Goal: Navigation & Orientation: Find specific page/section

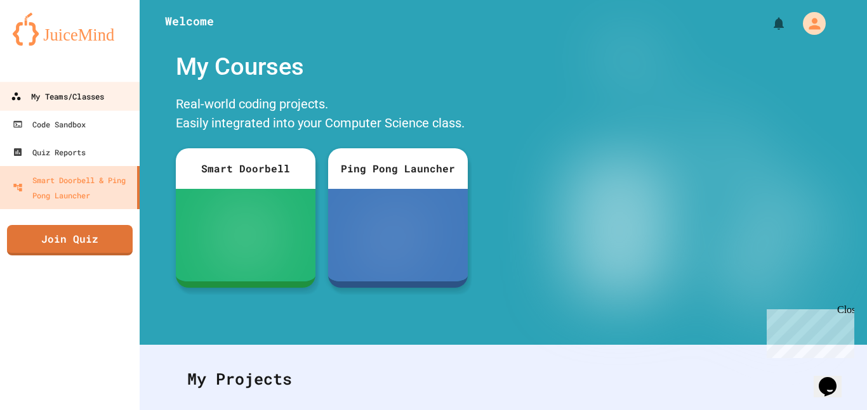
click at [50, 89] on div "My Teams/Classes" at bounding box center [57, 97] width 93 height 16
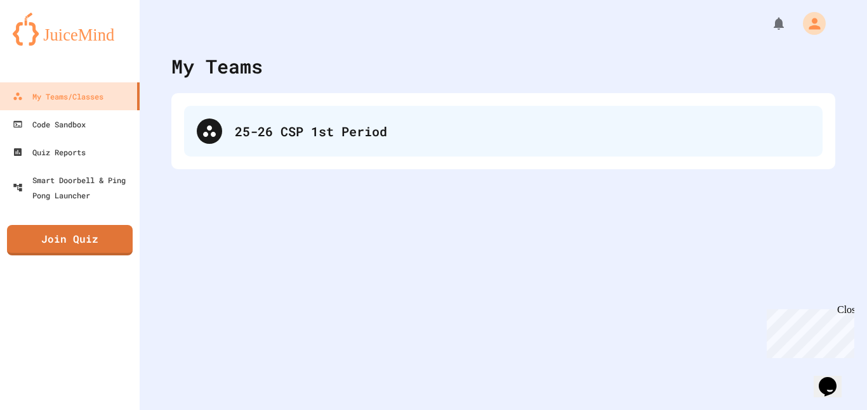
click at [202, 124] on icon at bounding box center [209, 131] width 15 height 15
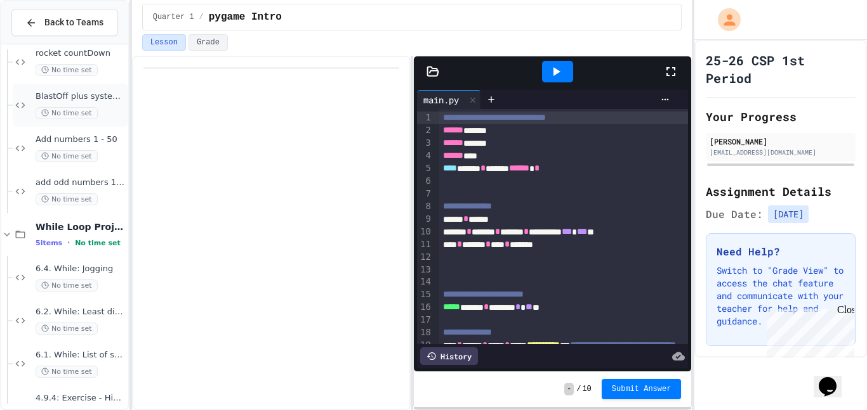
scroll to position [188, 0]
click at [97, 154] on div "No time set" at bounding box center [81, 157] width 90 height 12
